Goal: Information Seeking & Learning: Understand process/instructions

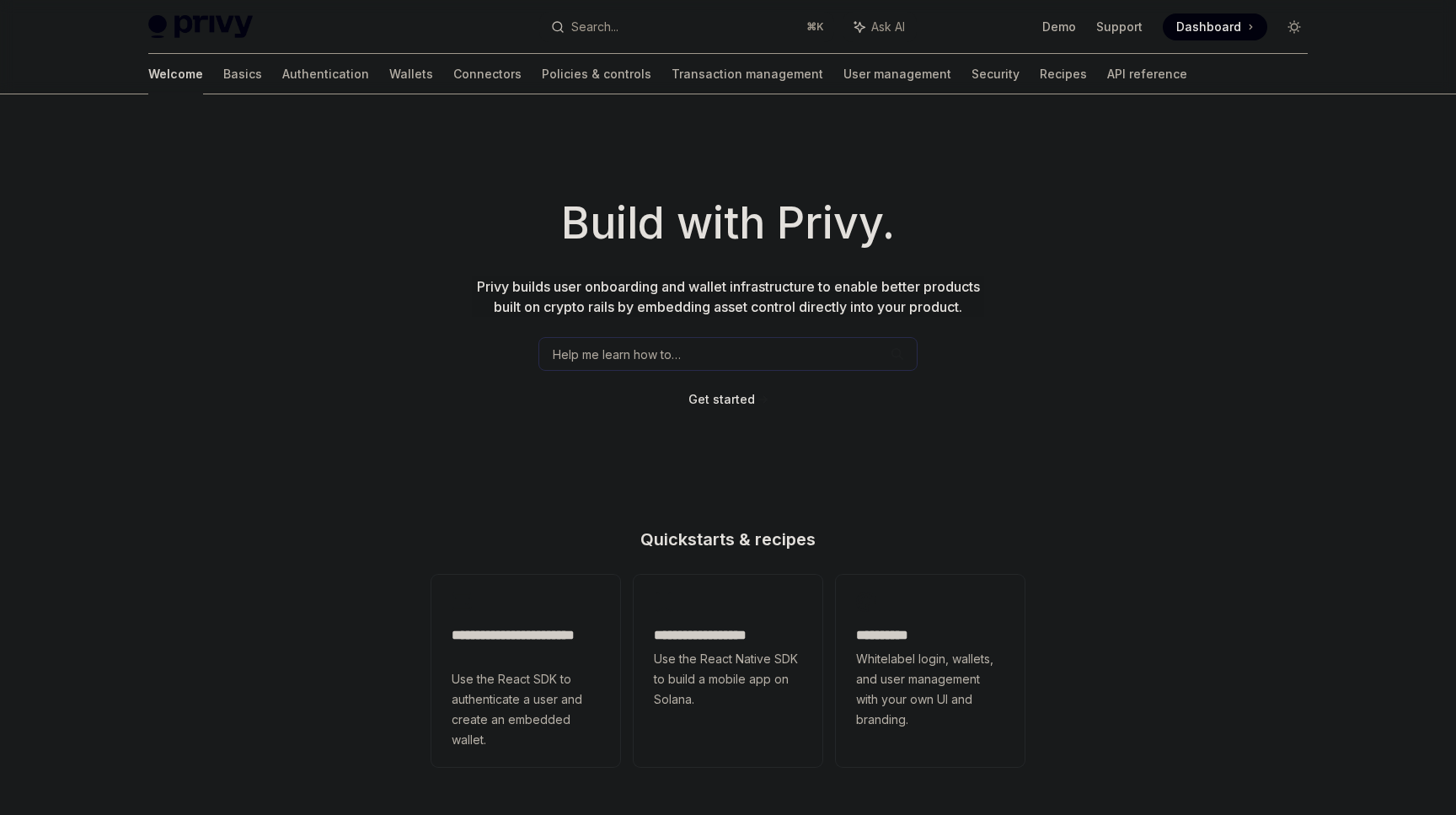
click at [594, 33] on div "Search..." at bounding box center [595, 27] width 47 height 20
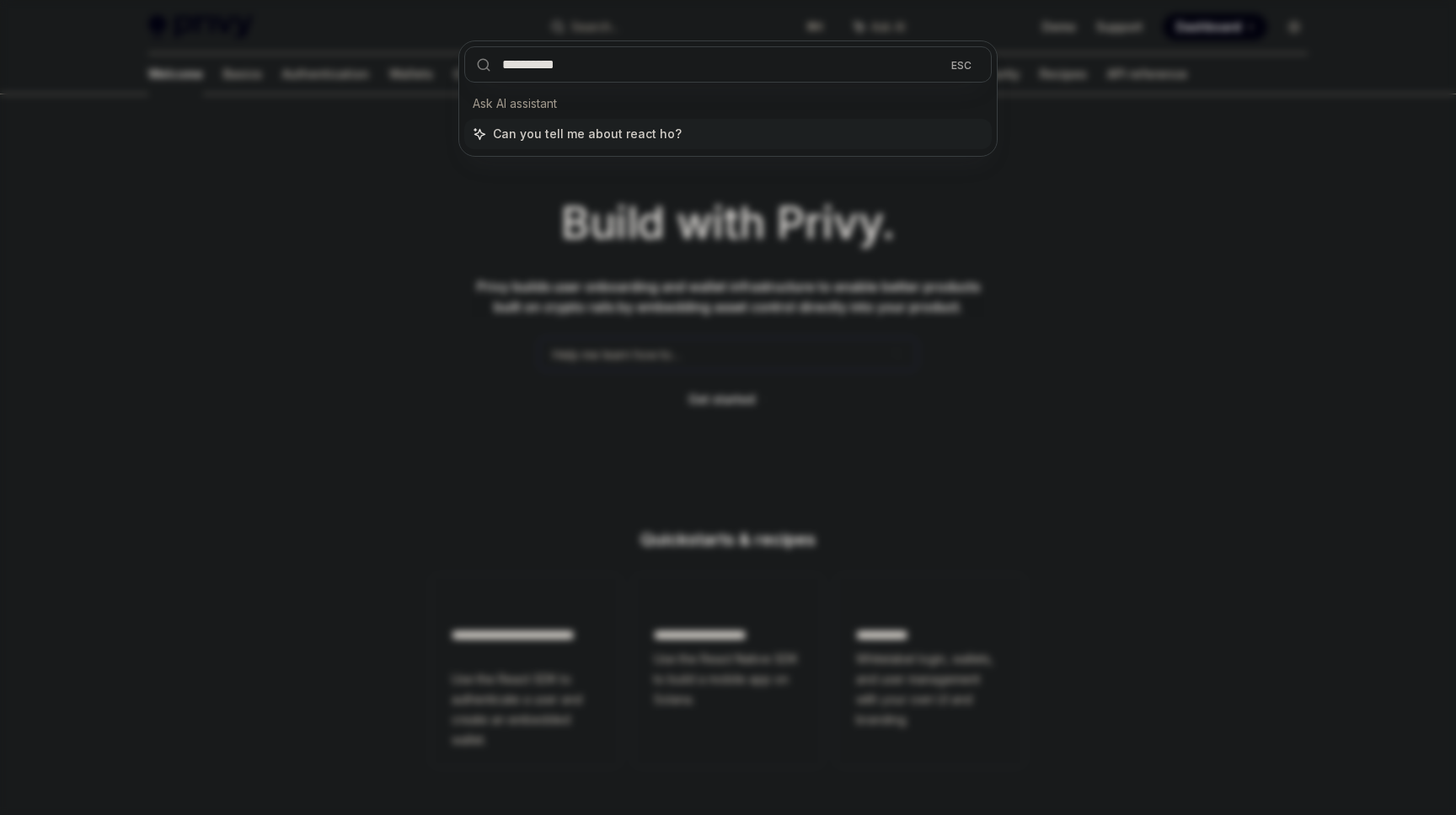
type input "**********"
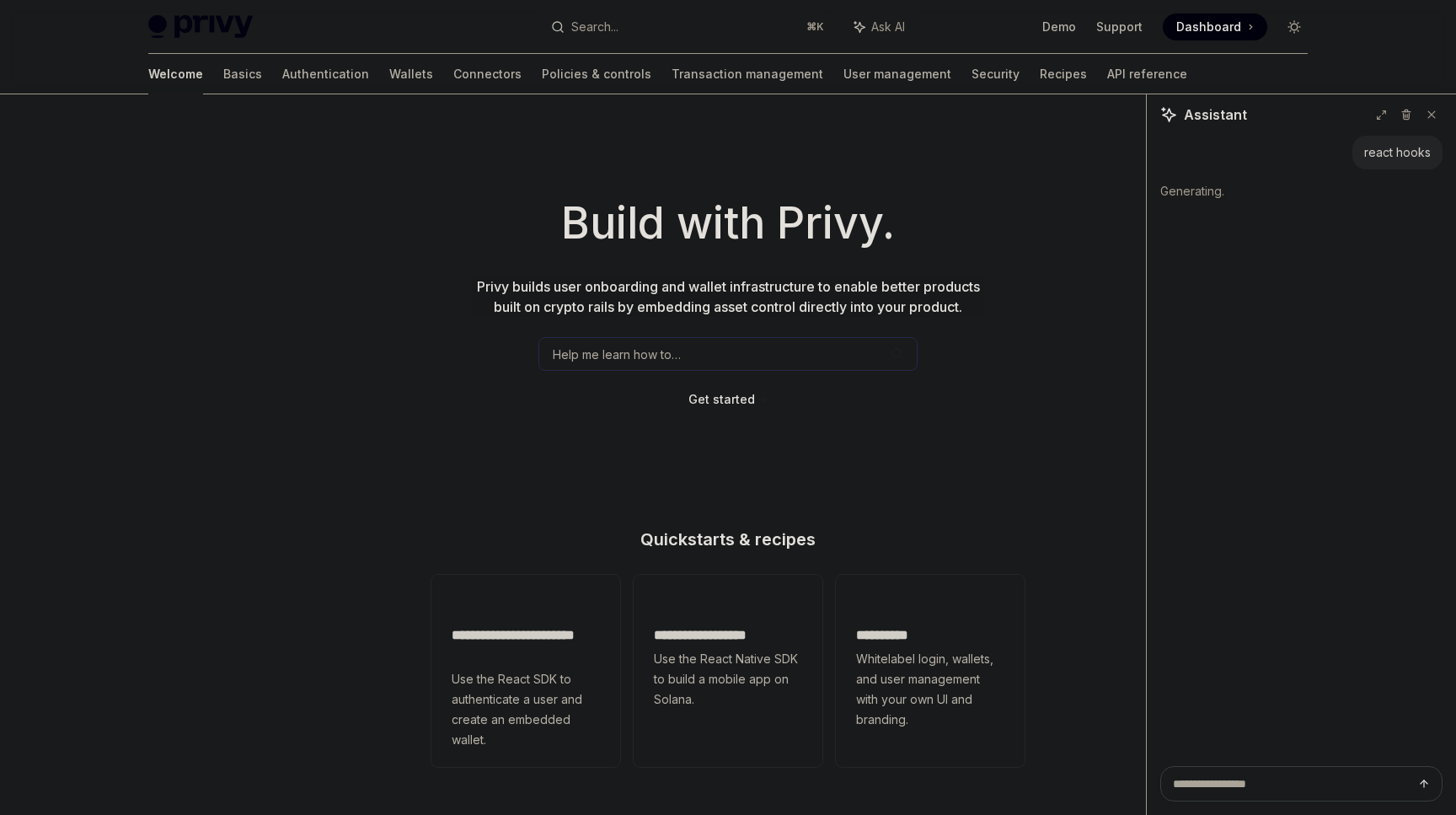
click at [664, 30] on button "Search... ⌘ K" at bounding box center [686, 27] width 295 height 31
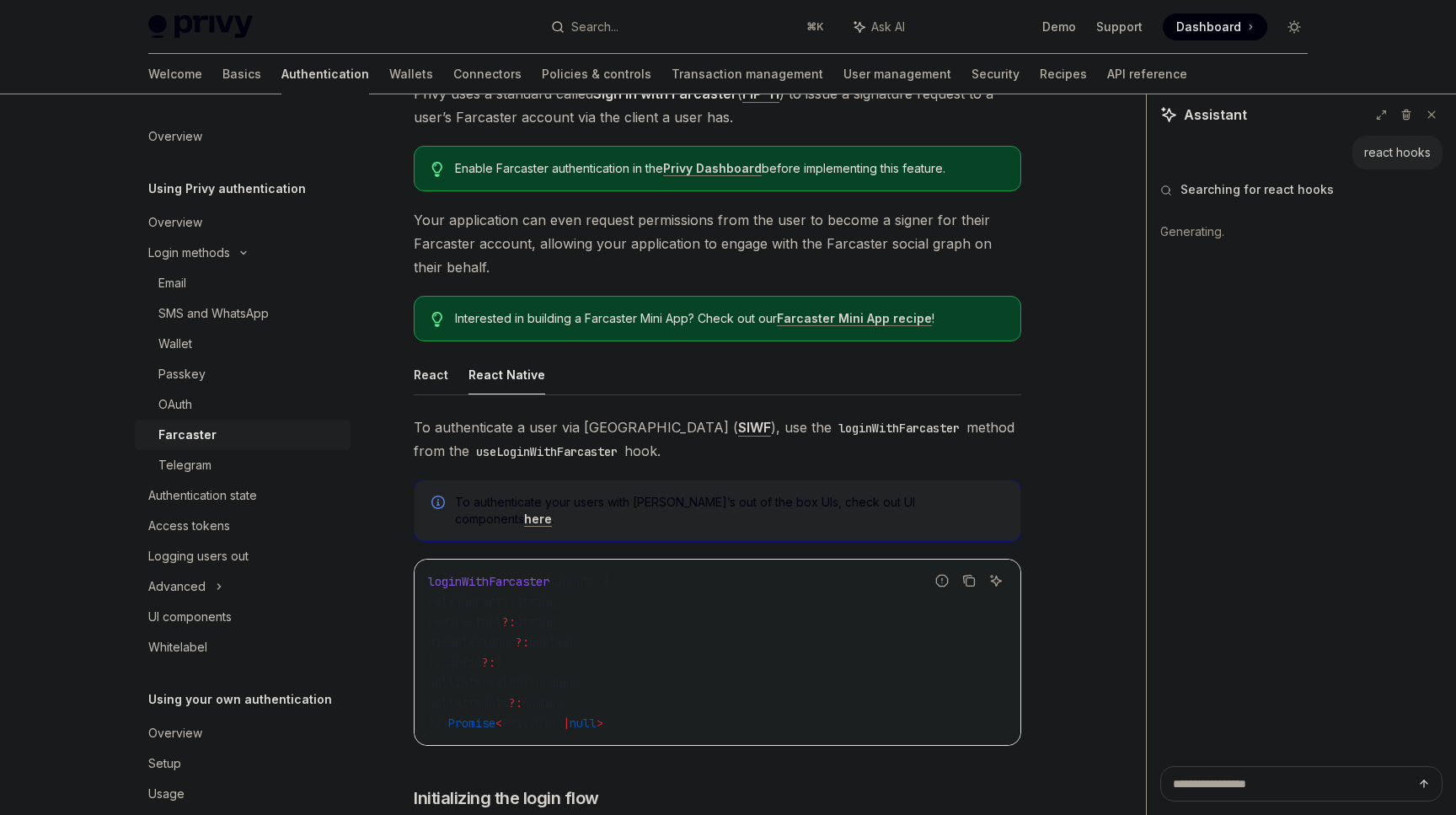
scroll to position [169, 0]
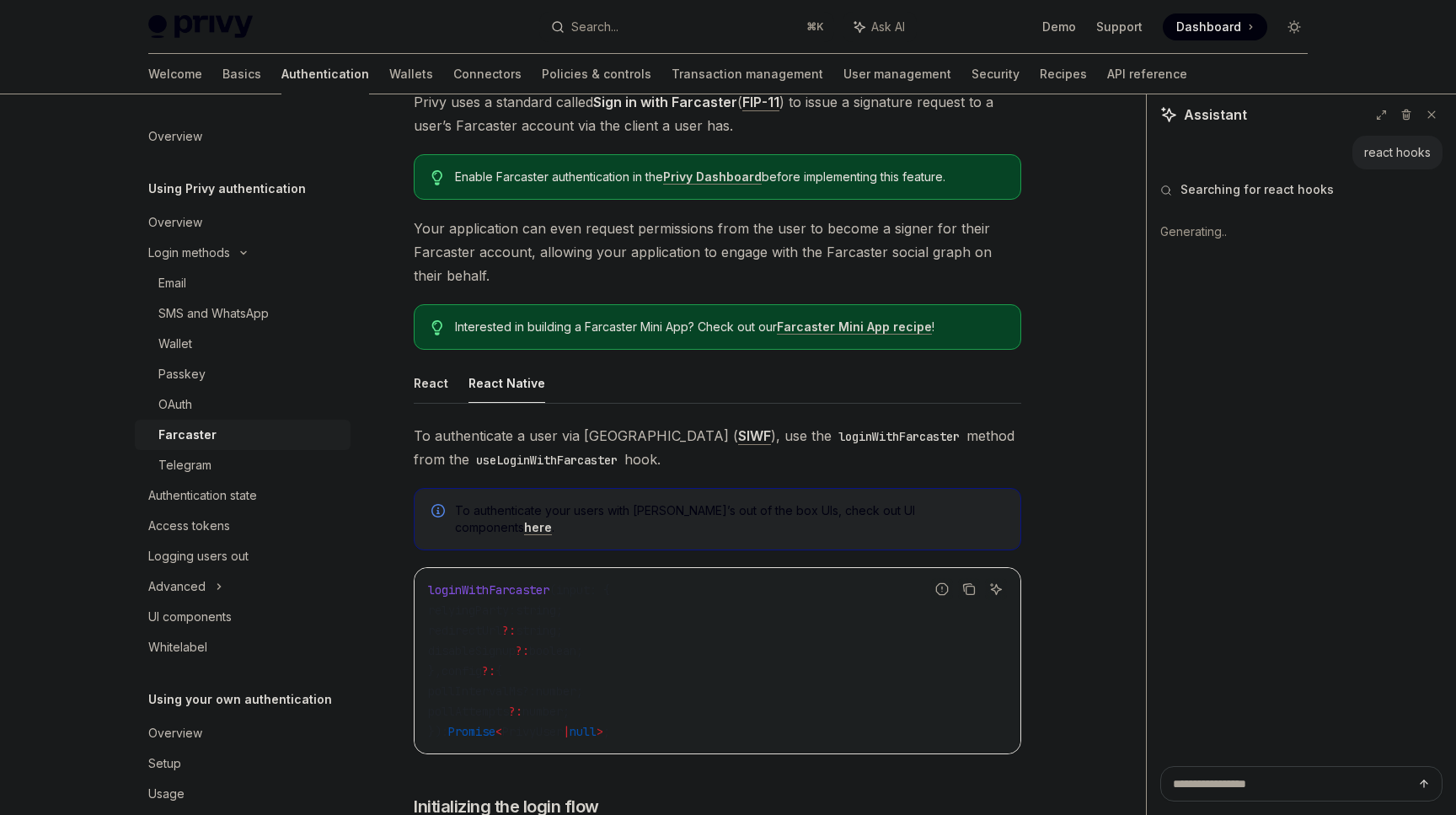
type textarea "*"
click at [658, 35] on button "Search... ⌘ K" at bounding box center [686, 27] width 295 height 31
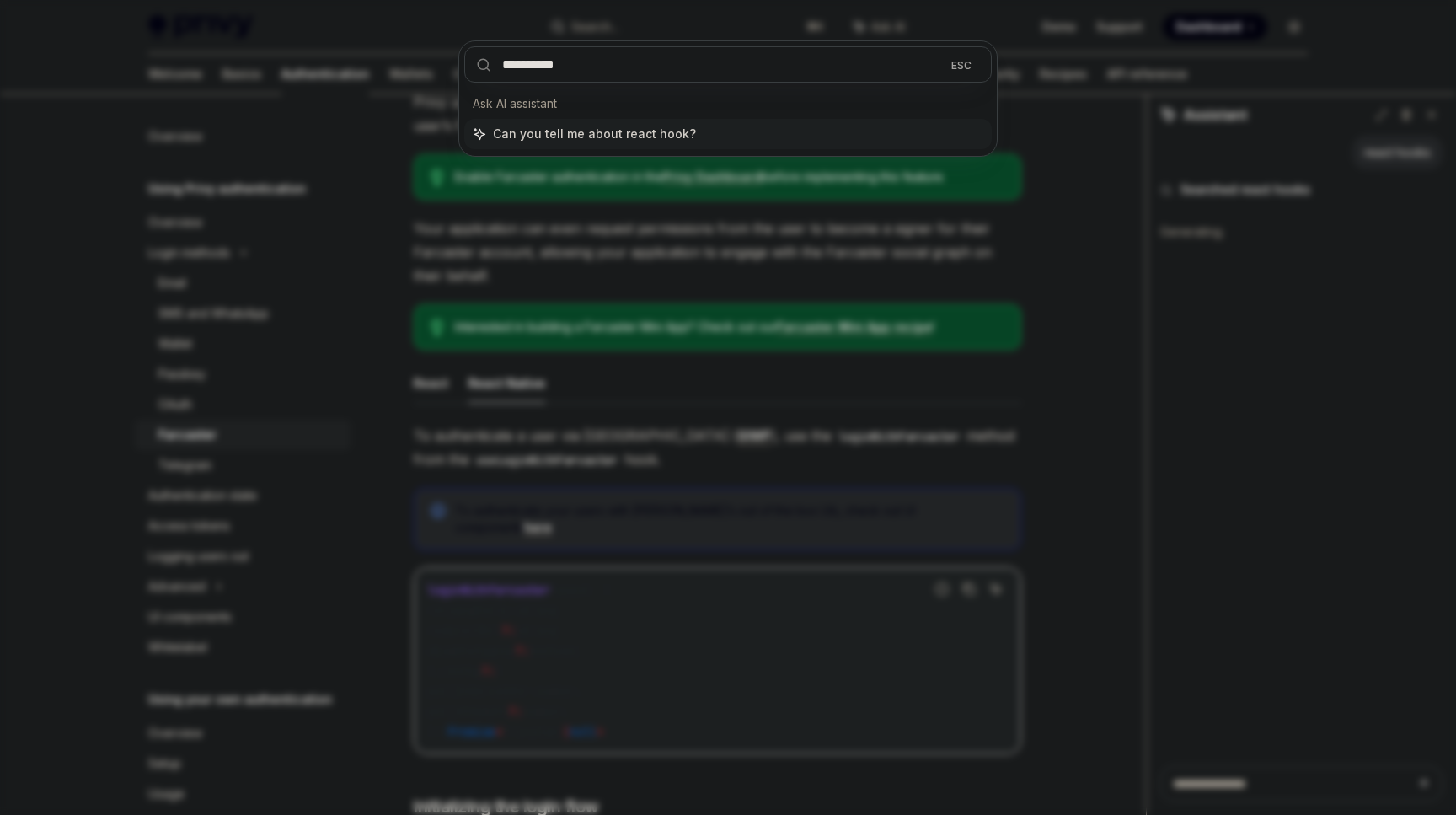
type input "**********"
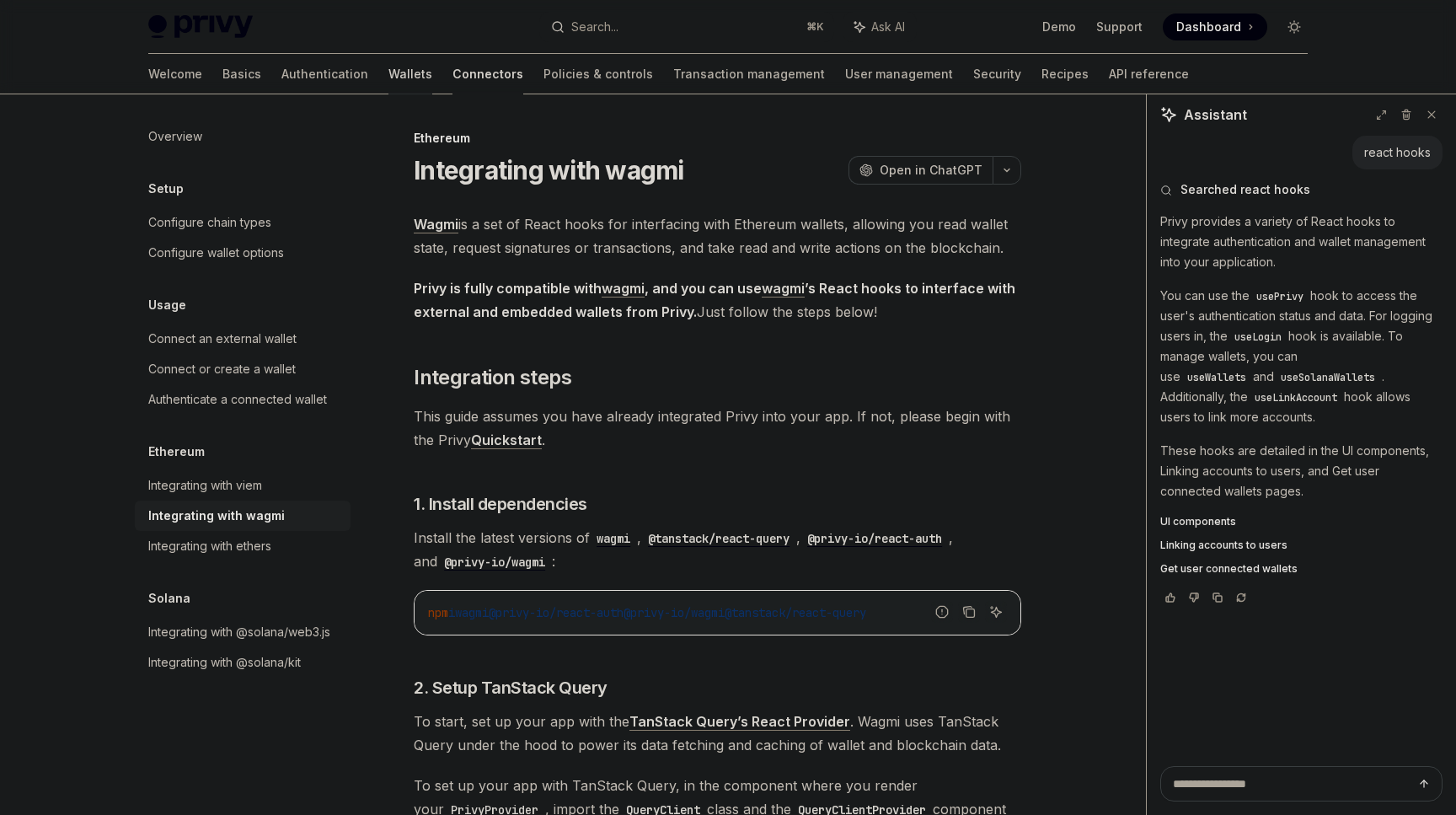
click at [389, 73] on link "Wallets" at bounding box center [410, 74] width 44 height 41
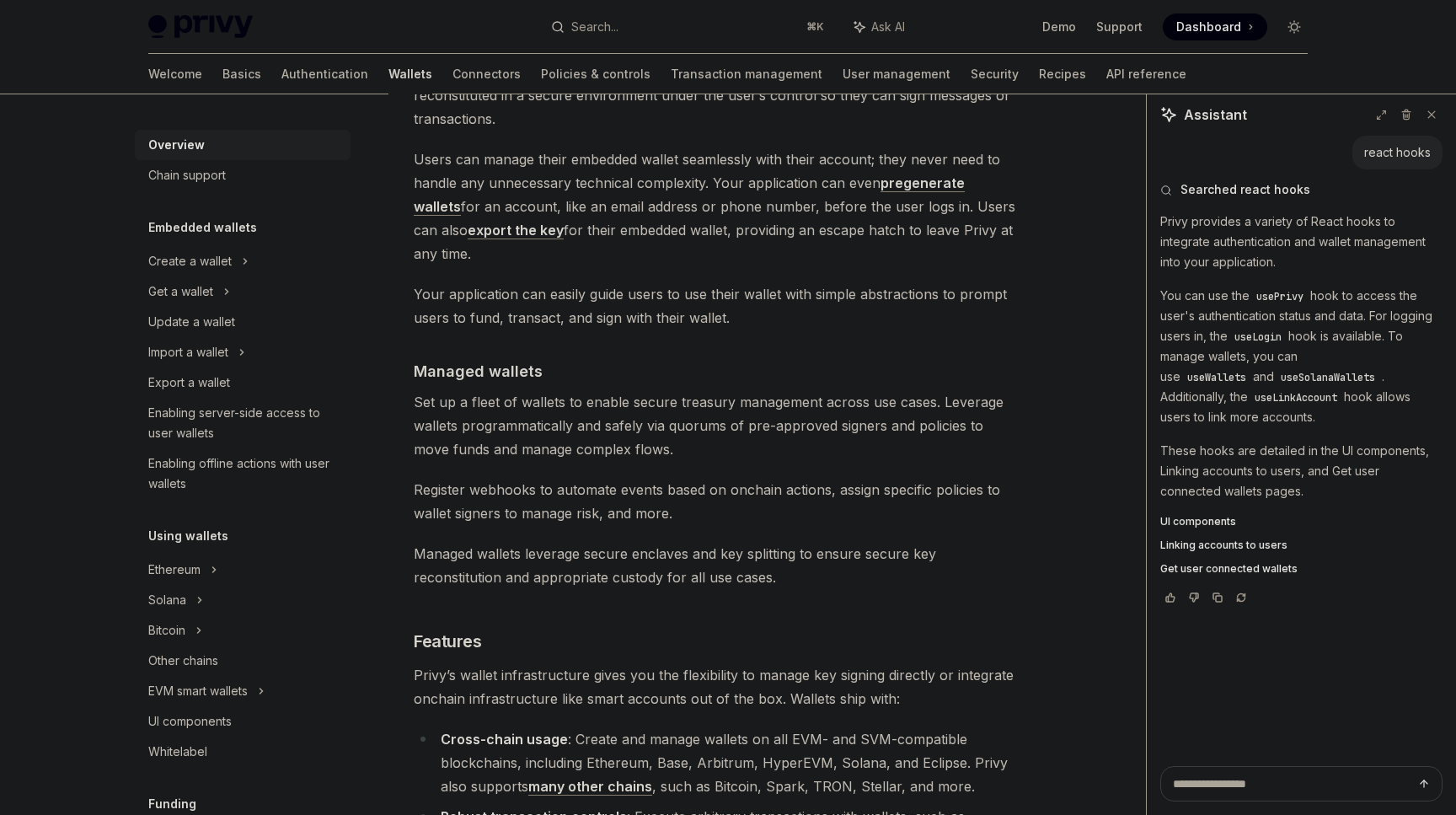
scroll to position [1383, 0]
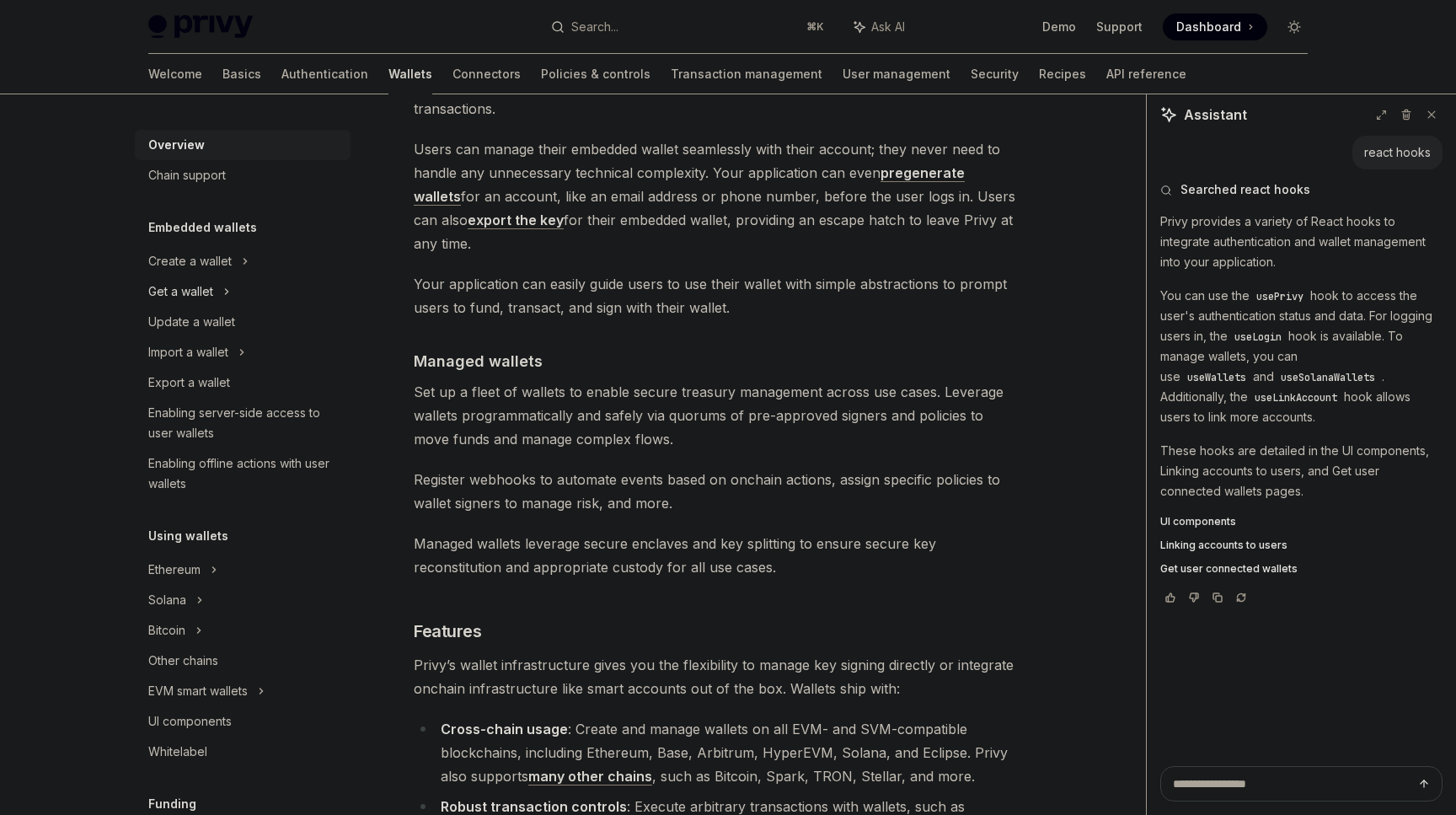
click at [165, 293] on div "Get a wallet" at bounding box center [181, 292] width 65 height 20
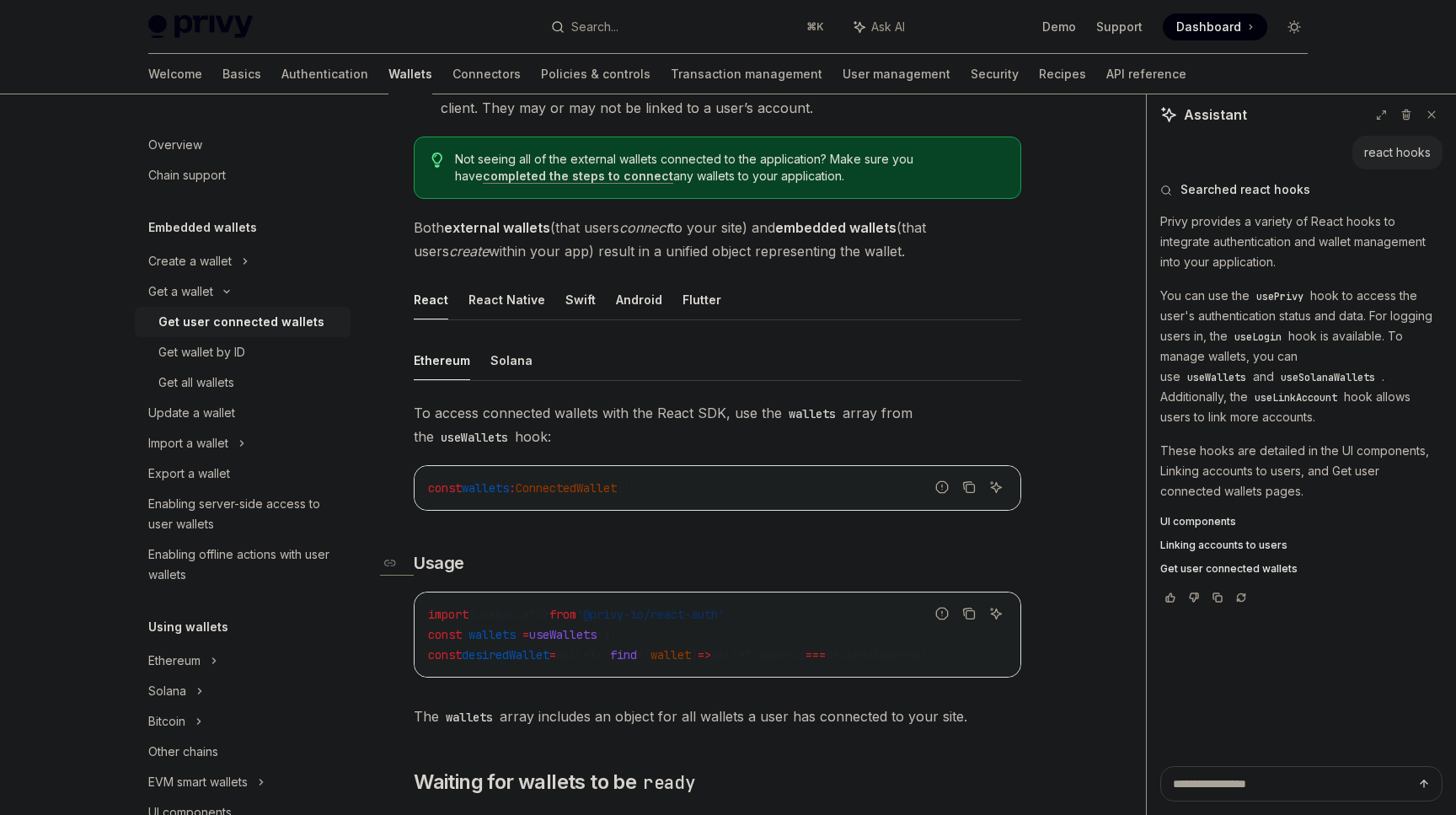
scroll to position [317, 0]
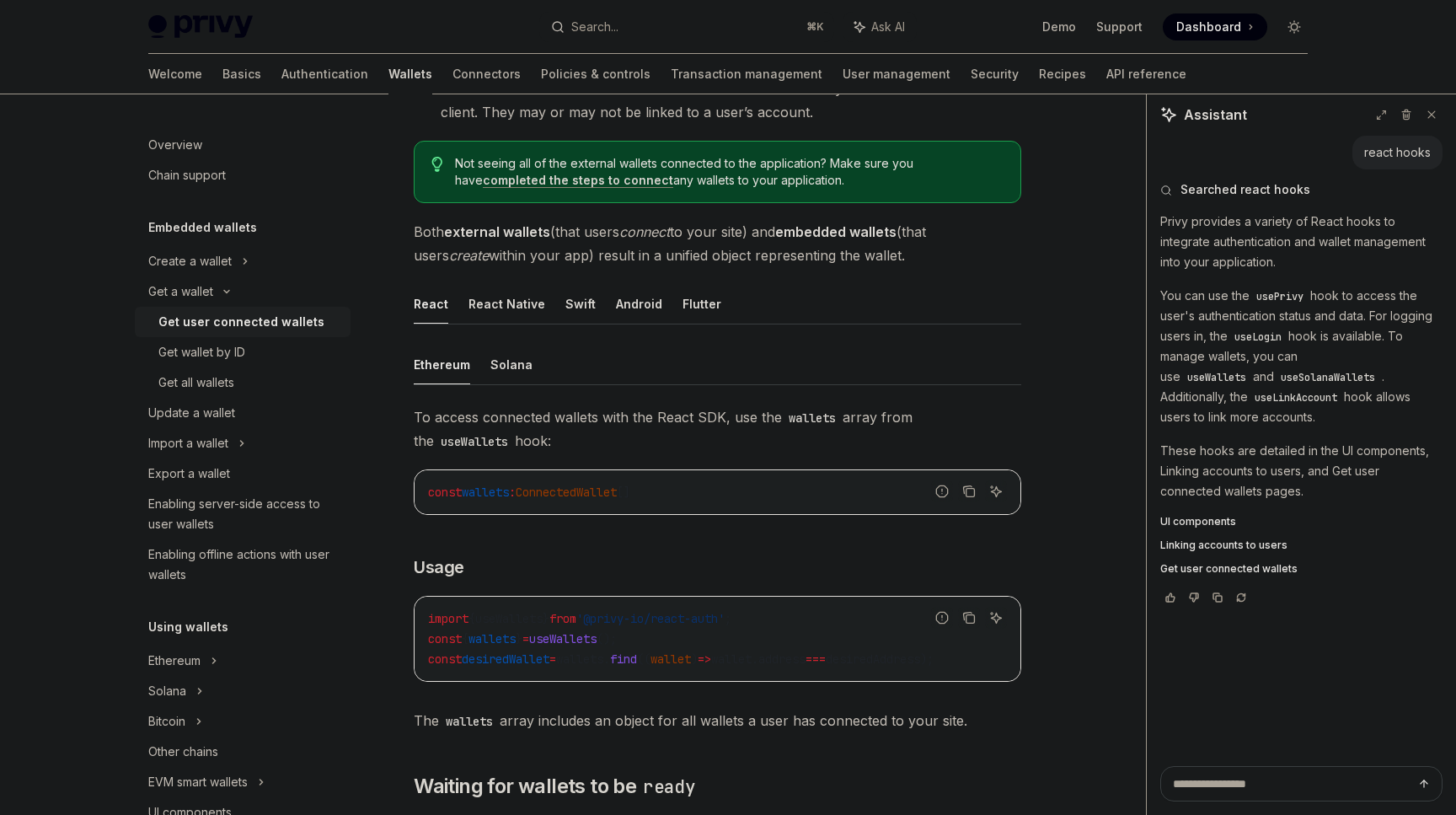
click at [1016, 446] on span "To access connected wallets with the React SDK, use the wallets array from the …" at bounding box center [717, 429] width 607 height 47
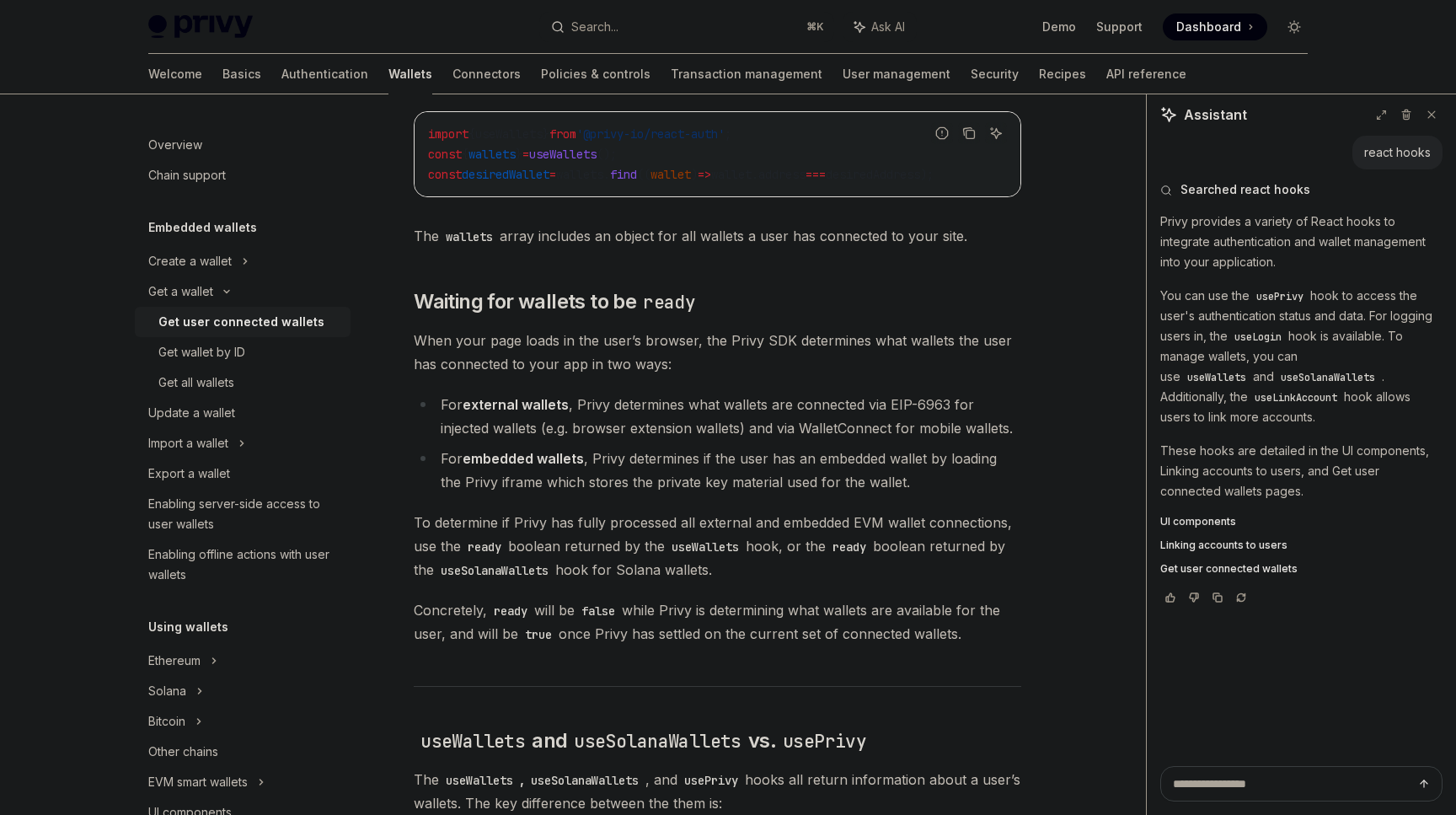
scroll to position [813, 0]
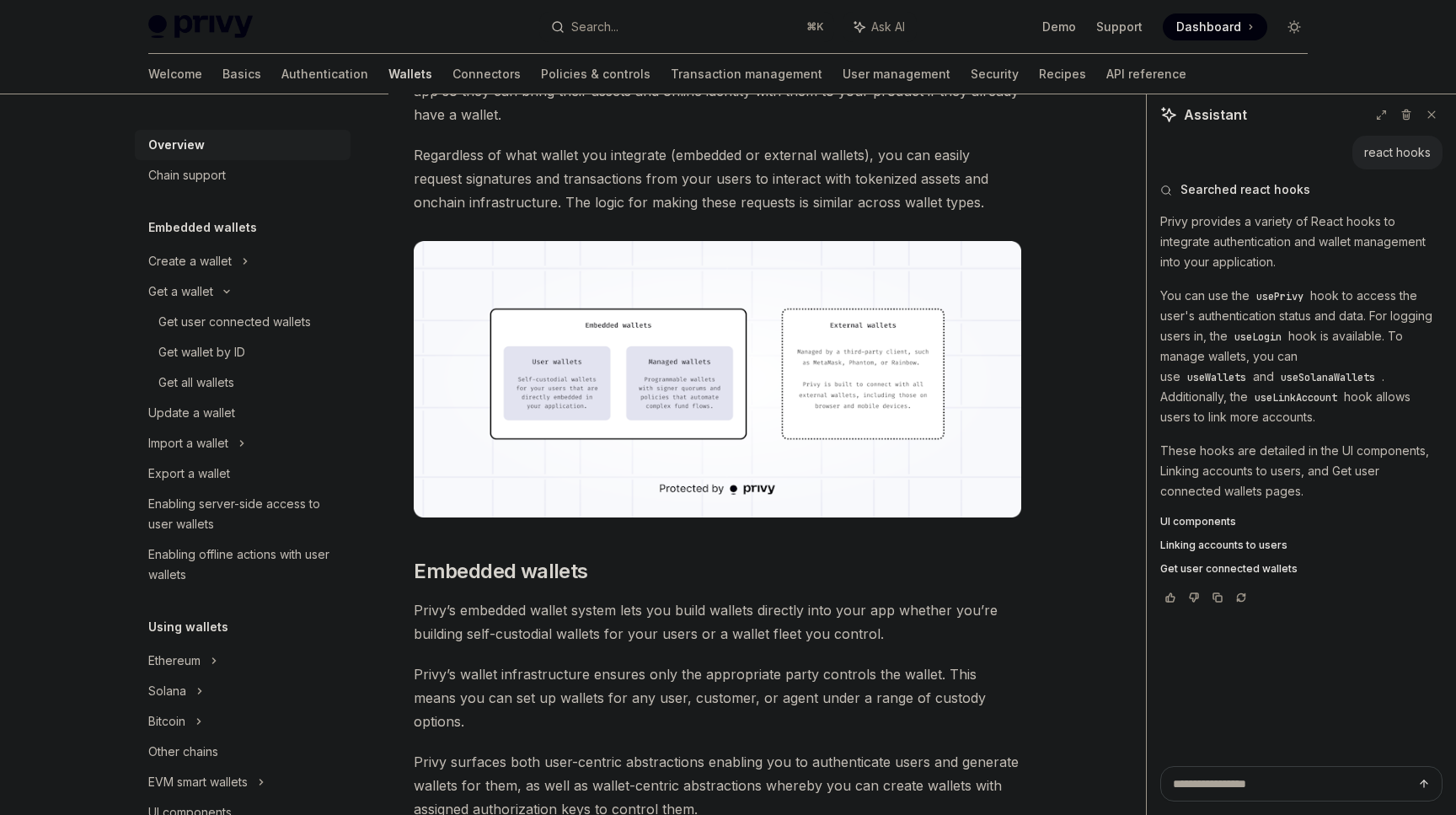
scroll to position [397, 0]
click at [185, 298] on div "Get a wallet" at bounding box center [181, 292] width 65 height 20
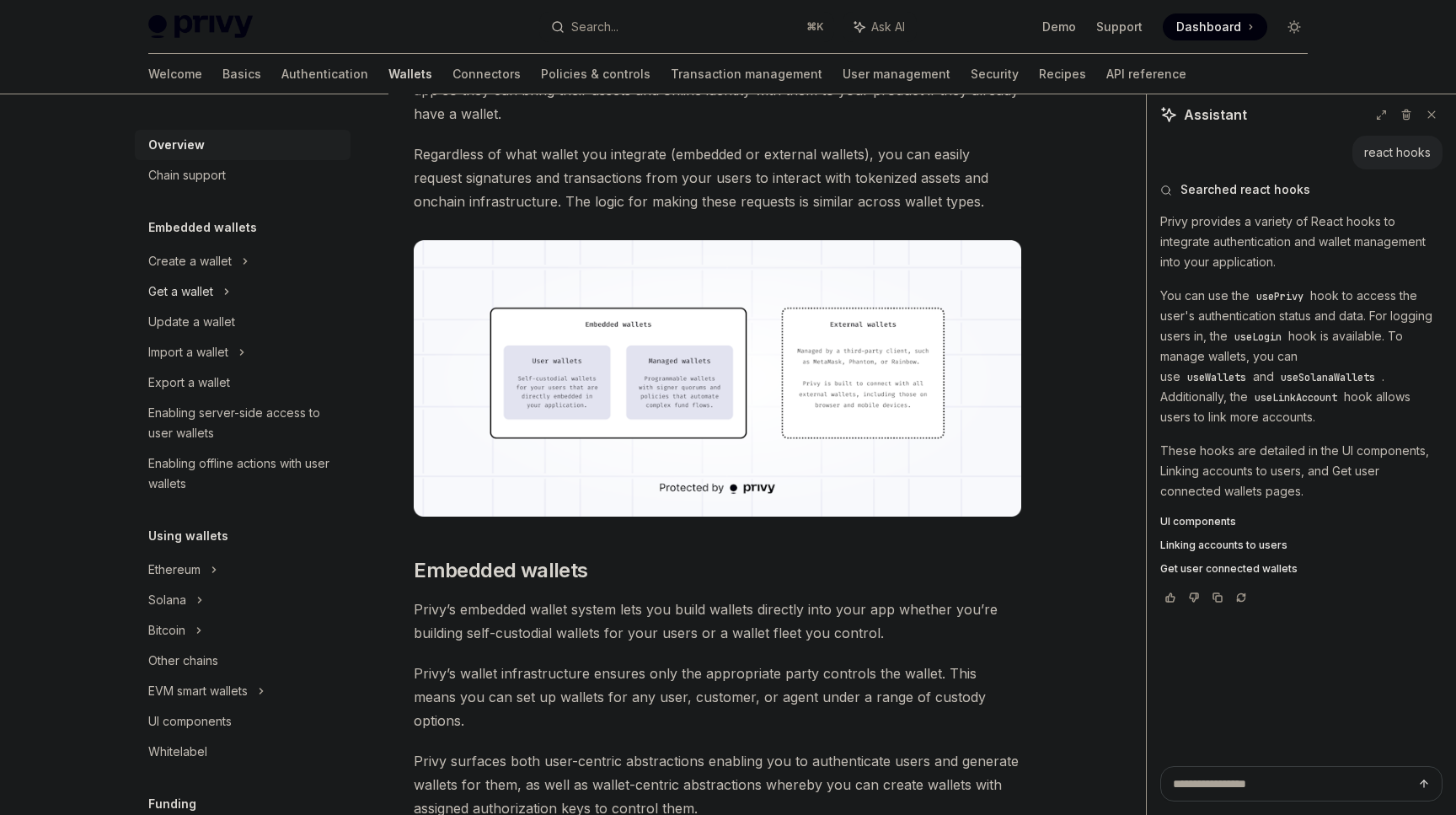
click at [185, 298] on div "Get a wallet" at bounding box center [181, 292] width 65 height 20
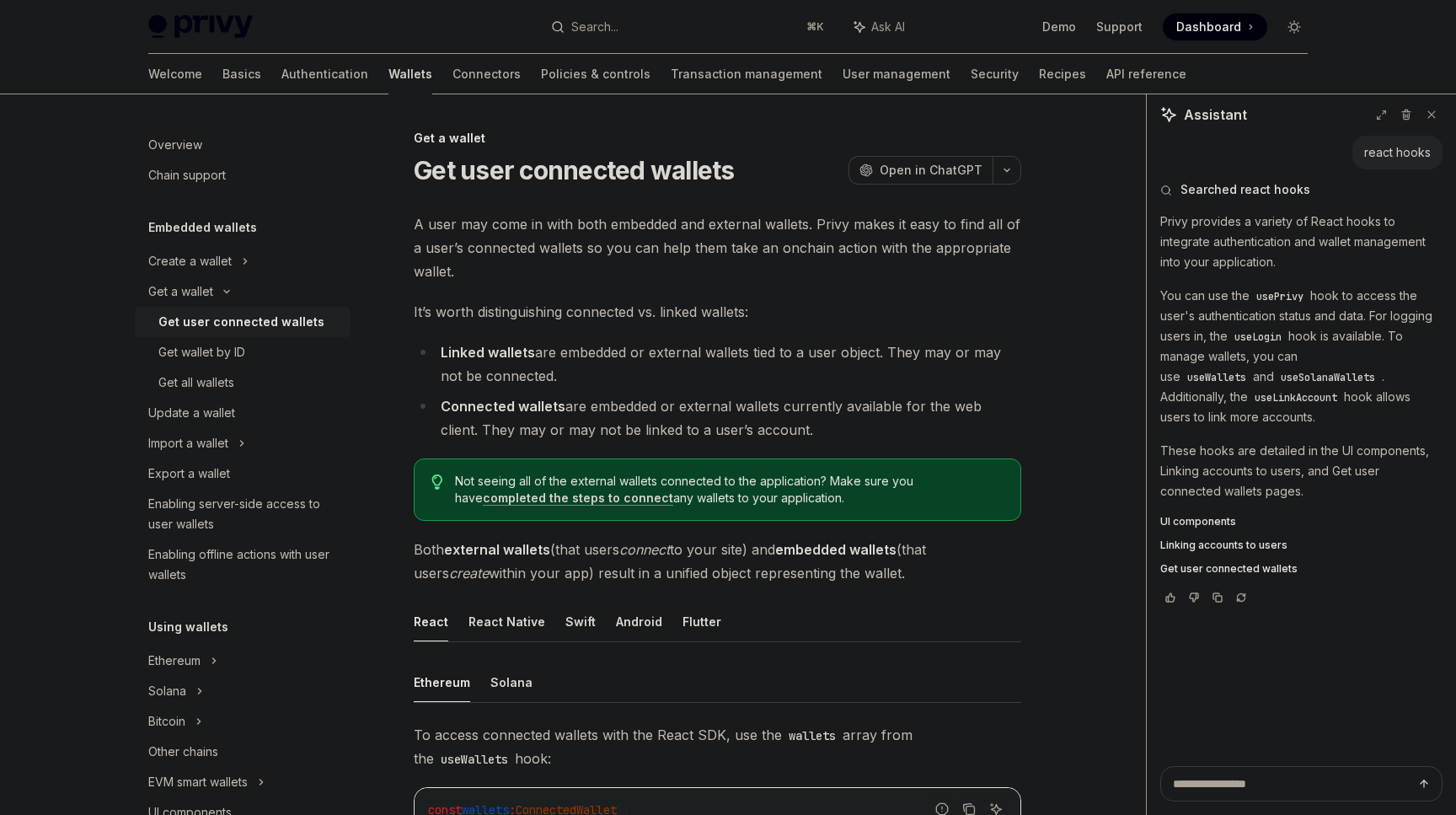
click at [211, 327] on div "Get user connected wallets" at bounding box center [241, 321] width 166 height 20
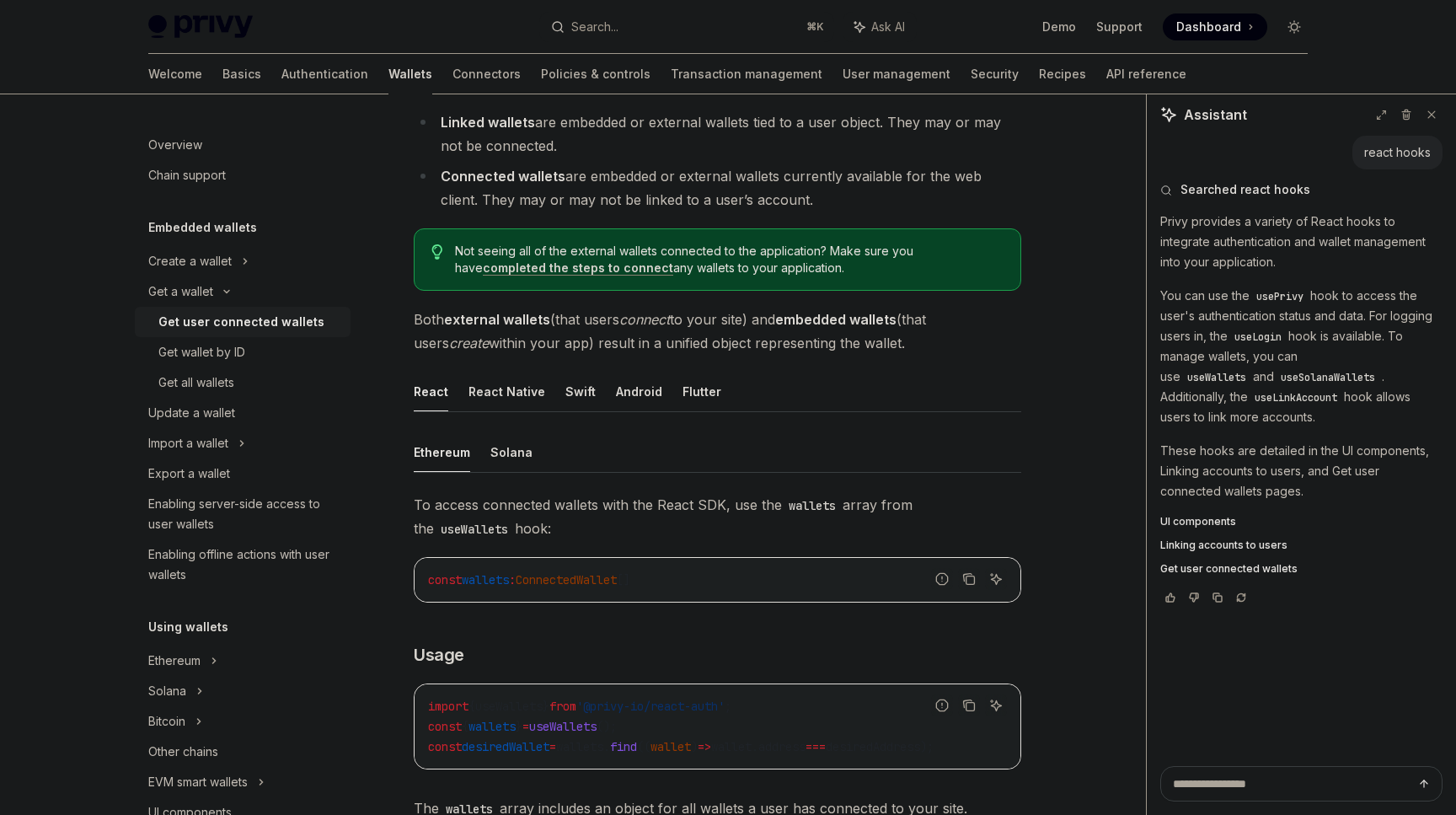
scroll to position [229, 0]
click at [496, 396] on button "React Native" at bounding box center [507, 393] width 77 height 40
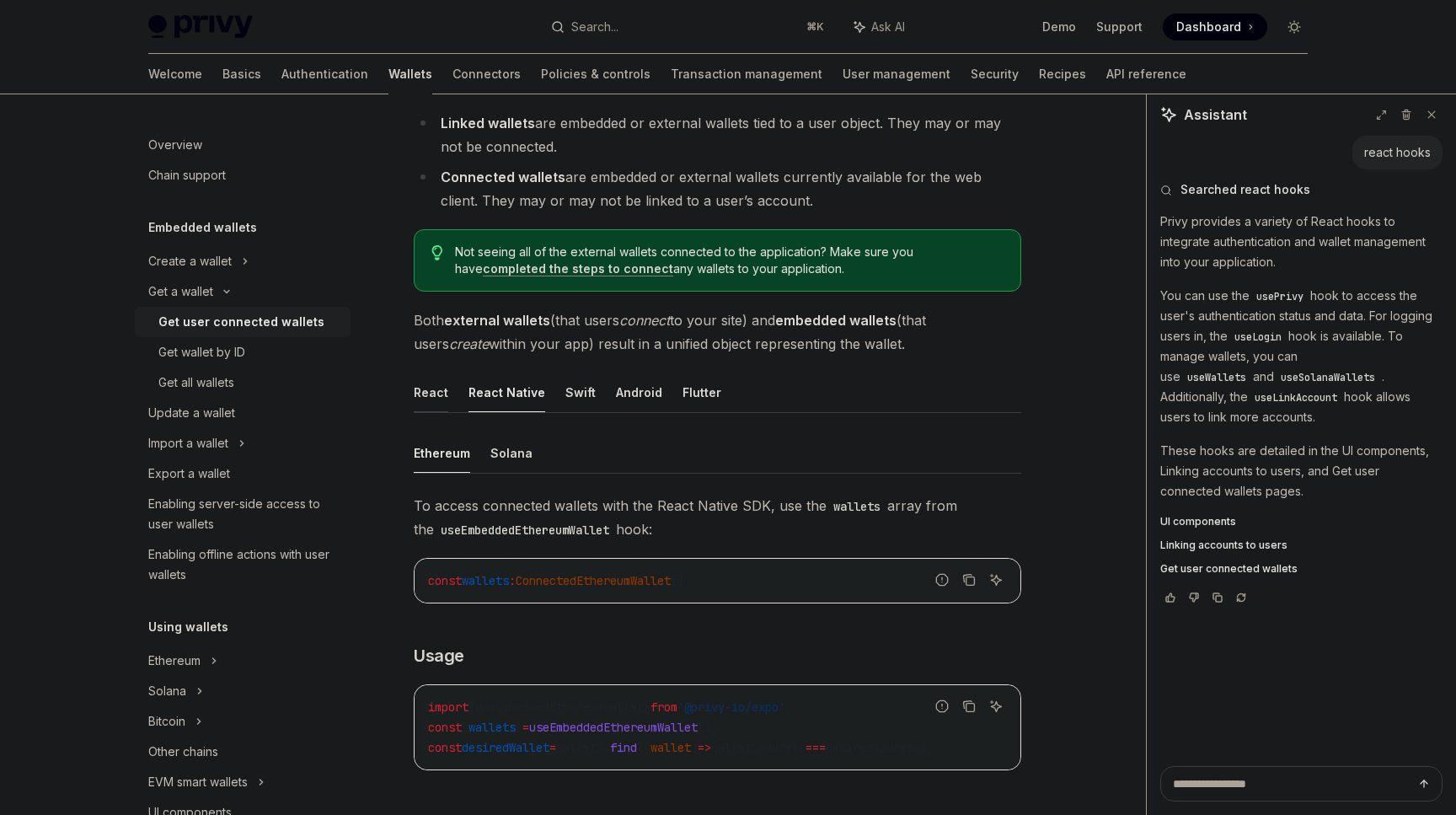
click at [435, 395] on button "React" at bounding box center [430, 393] width 35 height 40
type textarea "*"
